Goal: Task Accomplishment & Management: Manage account settings

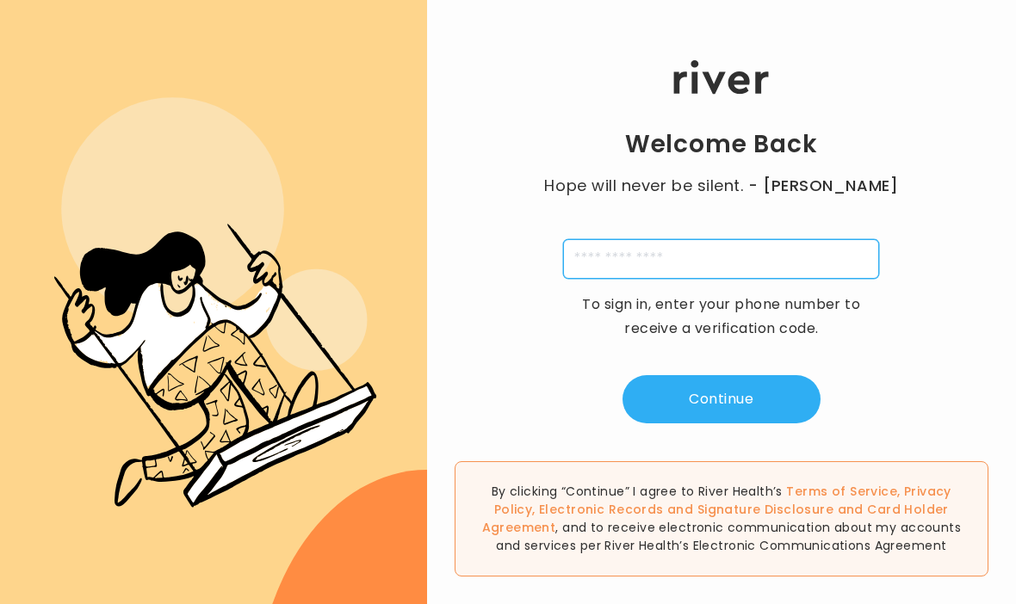
click at [623, 278] on input "tel" at bounding box center [721, 259] width 316 height 40
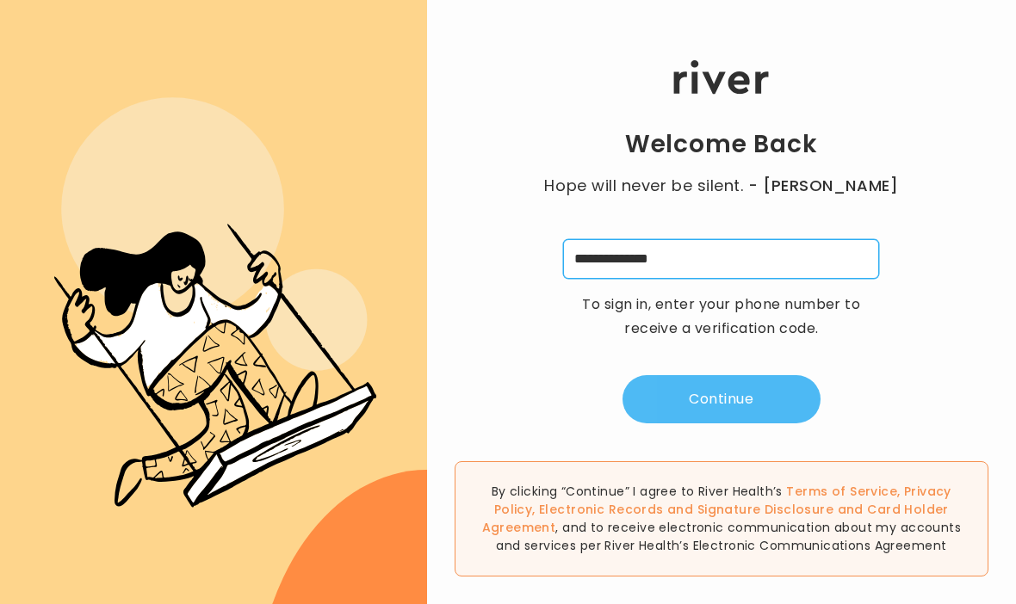
type input "**********"
click at [689, 411] on button "Continue" at bounding box center [722, 399] width 198 height 48
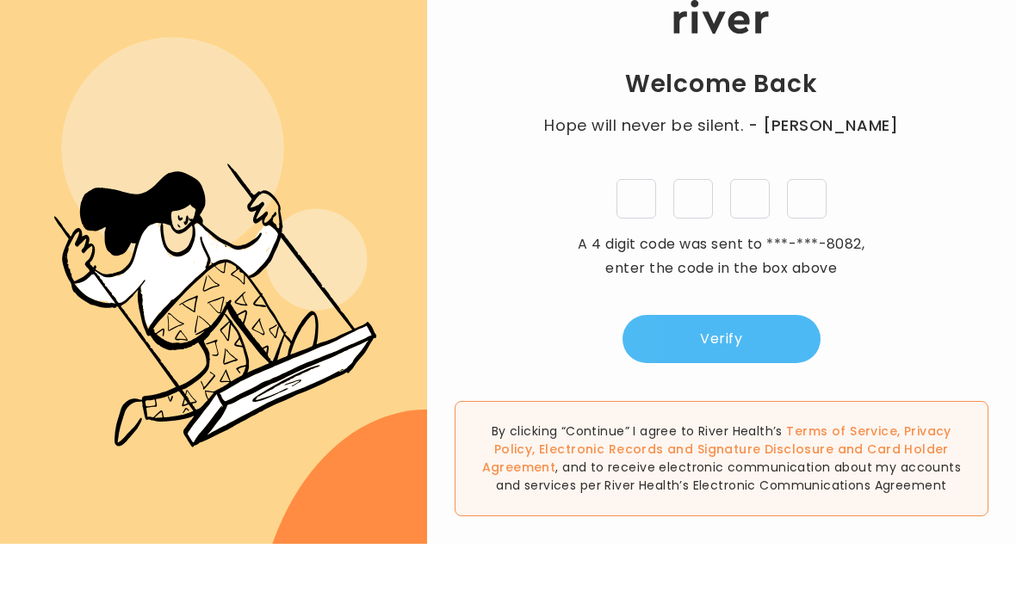
type input "*"
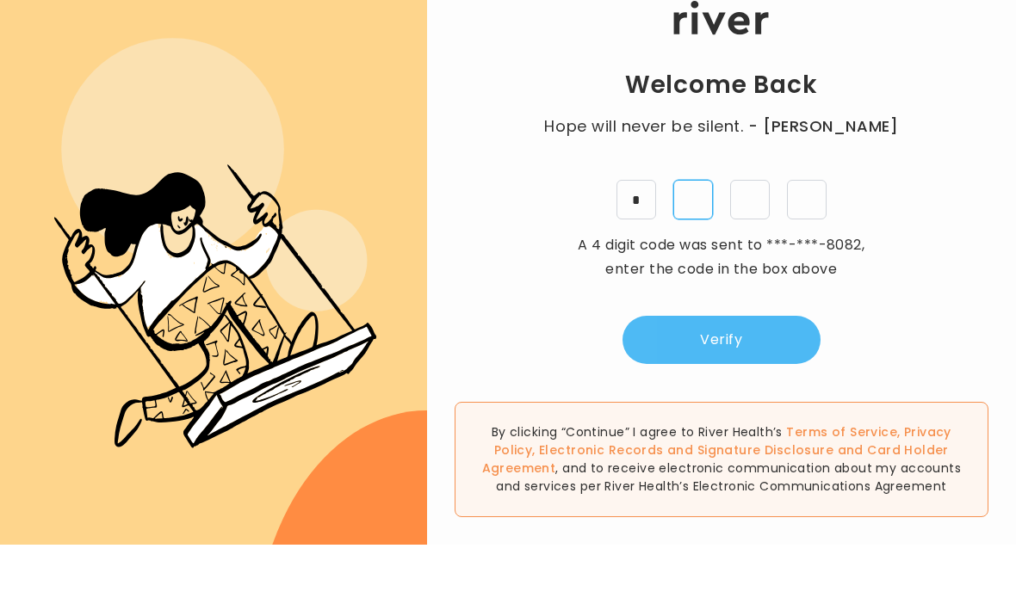
type input "*"
click at [724, 375] on button "Verify" at bounding box center [722, 399] width 198 height 48
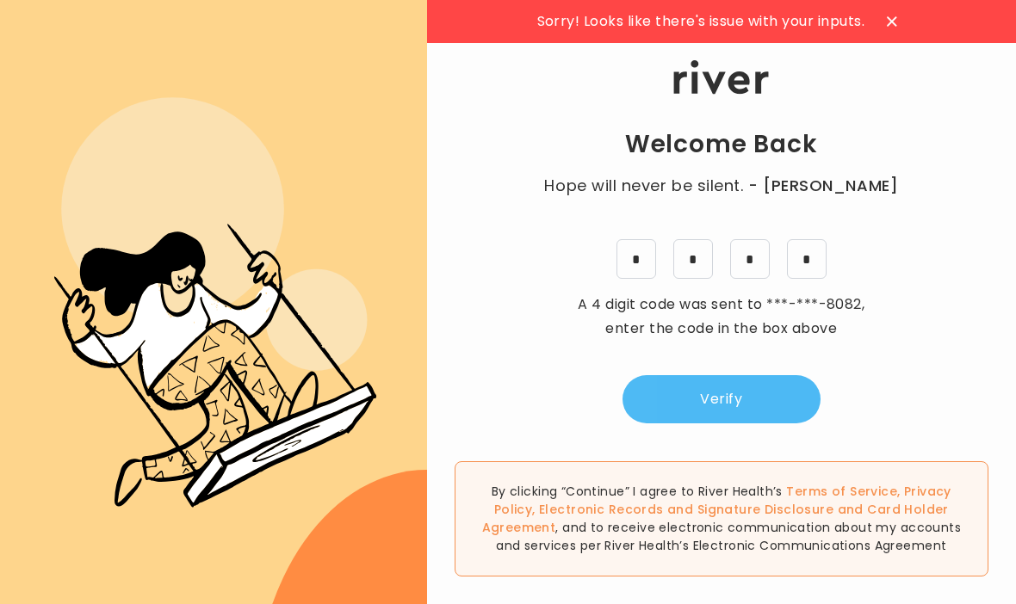
scroll to position [0, 0]
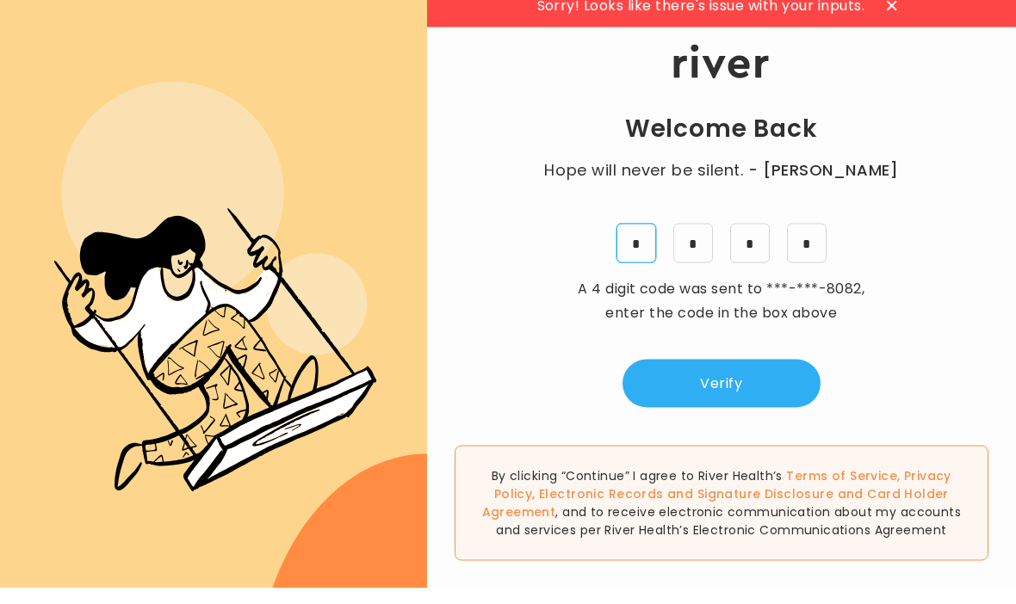
click at [634, 279] on input "*" at bounding box center [637, 259] width 40 height 40
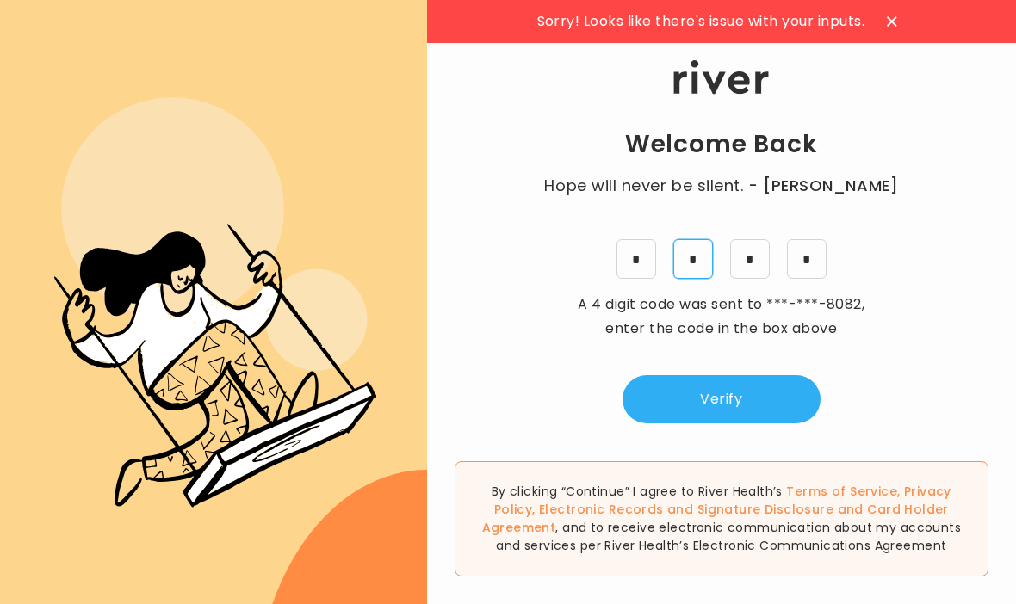
click at [699, 279] on input "*" at bounding box center [693, 259] width 40 height 40
type input "*"
click at [635, 279] on input "*" at bounding box center [637, 259] width 40 height 40
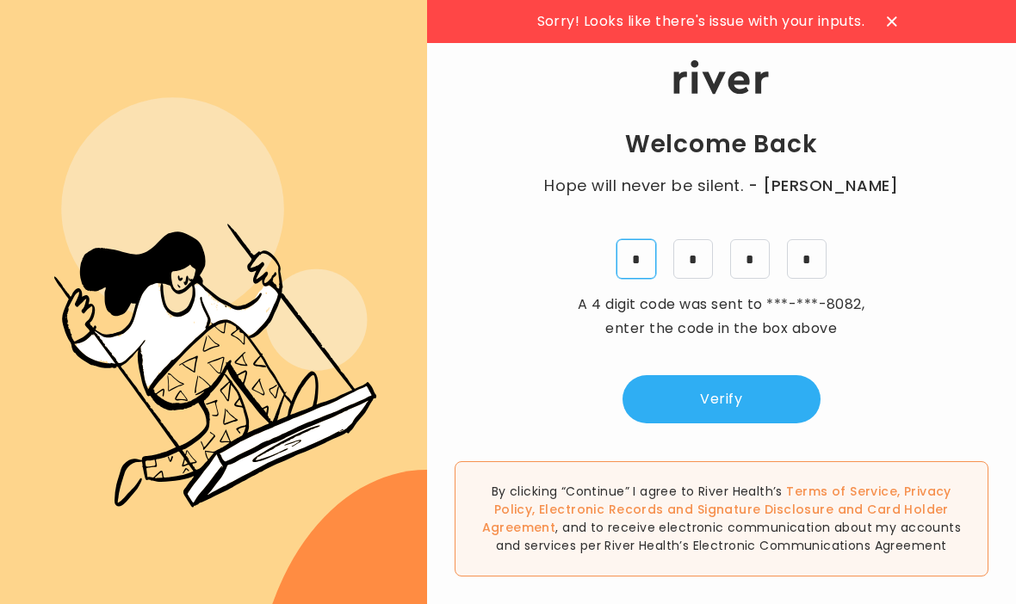
type input "*"
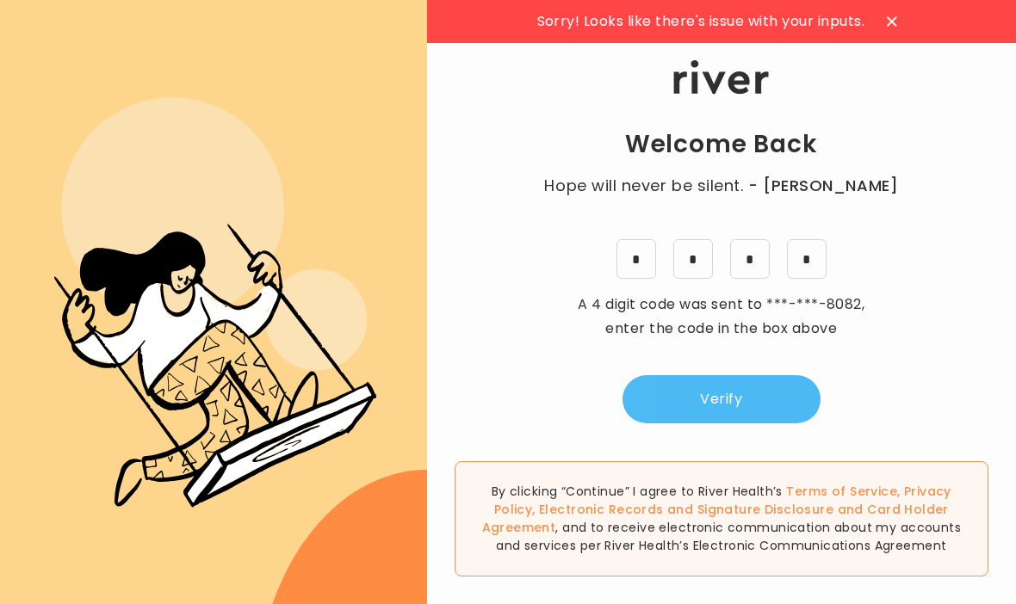
click at [703, 424] on button "Verify" at bounding box center [722, 399] width 198 height 48
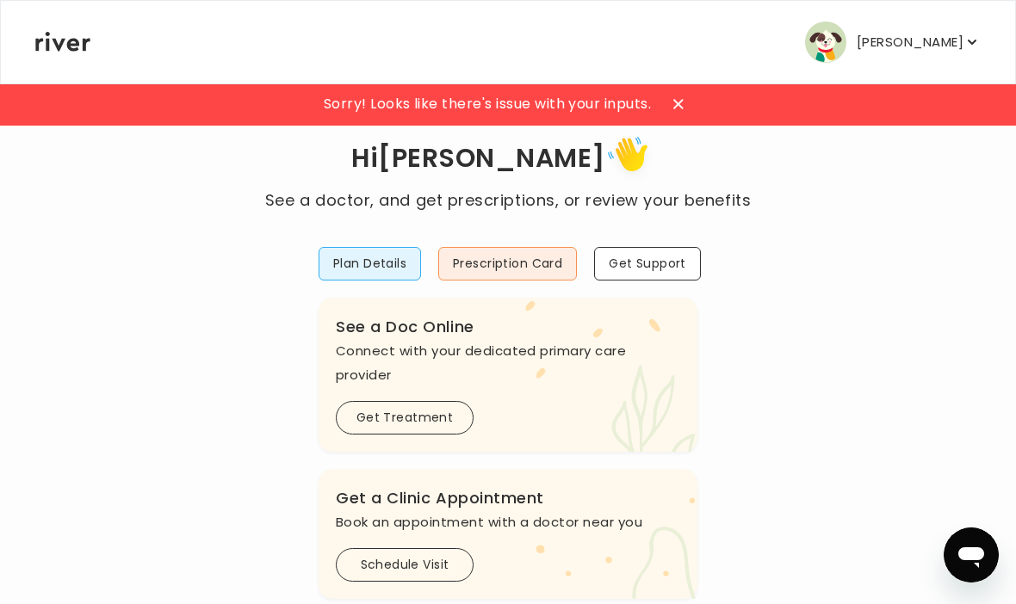
click at [933, 46] on p "[PERSON_NAME]" at bounding box center [910, 42] width 107 height 24
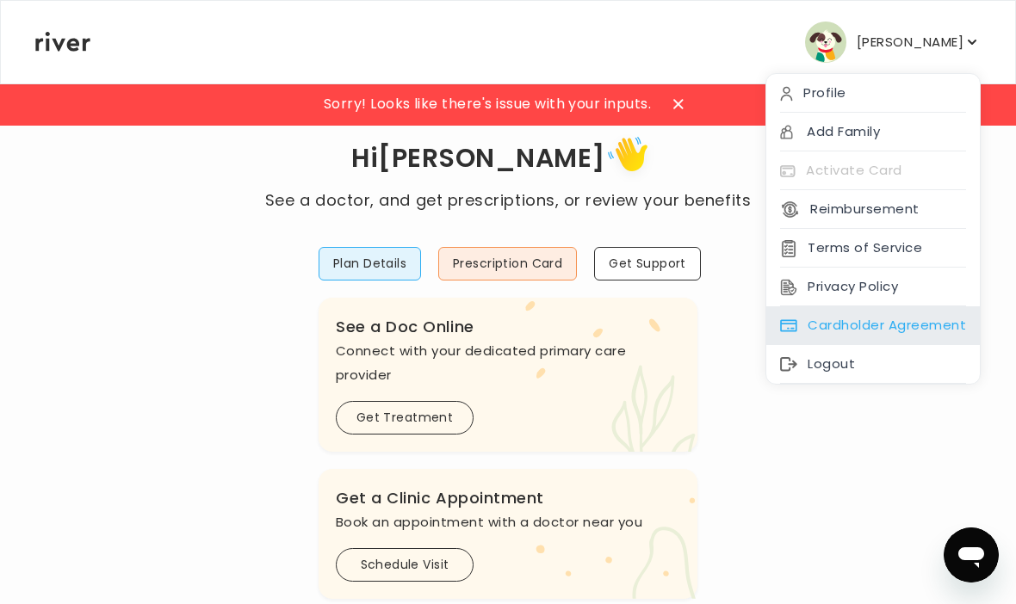
click at [913, 319] on div "Cardholder Agreement" at bounding box center [873, 326] width 214 height 39
